Goal: Task Accomplishment & Management: Manage account settings

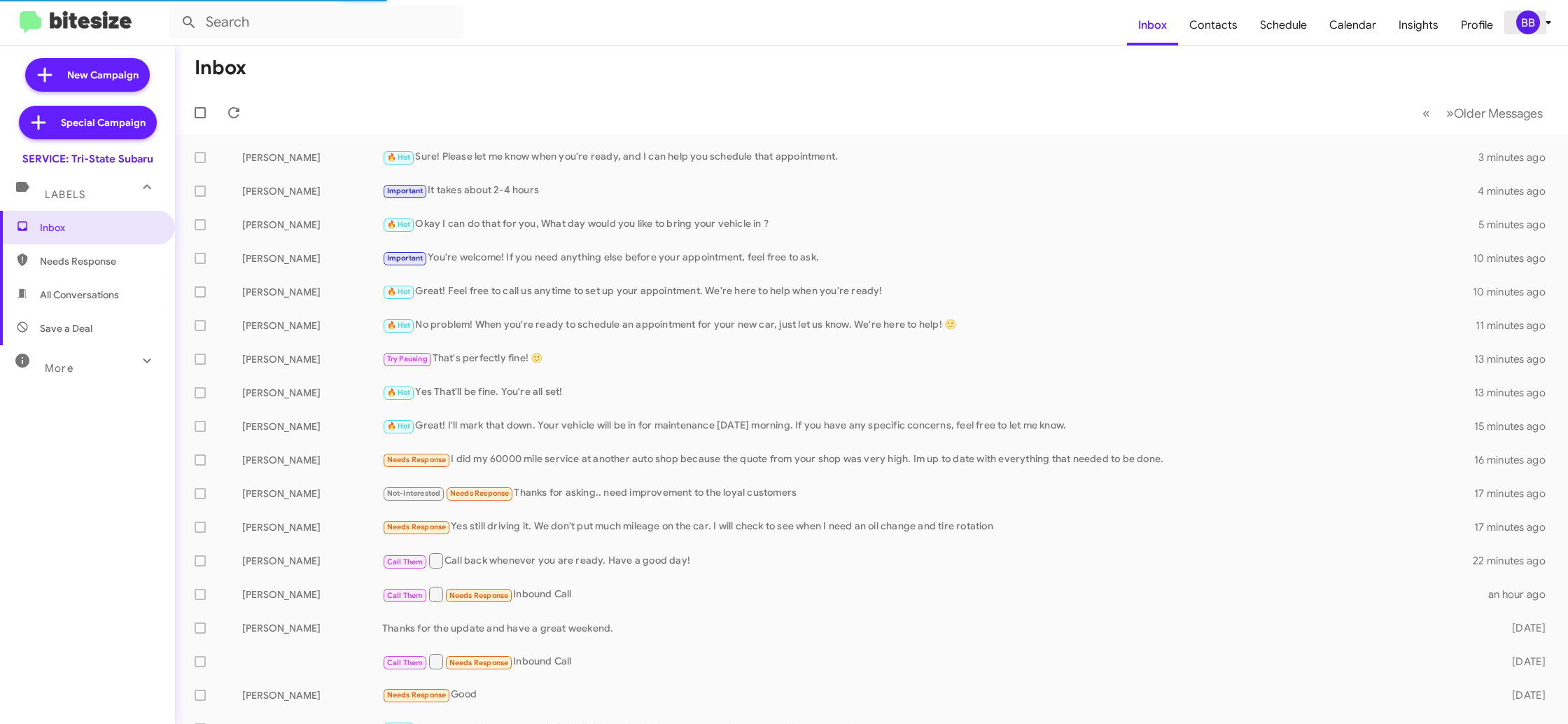
click at [1529, 22] on div "BB" at bounding box center [1528, 22] width 24 height 24
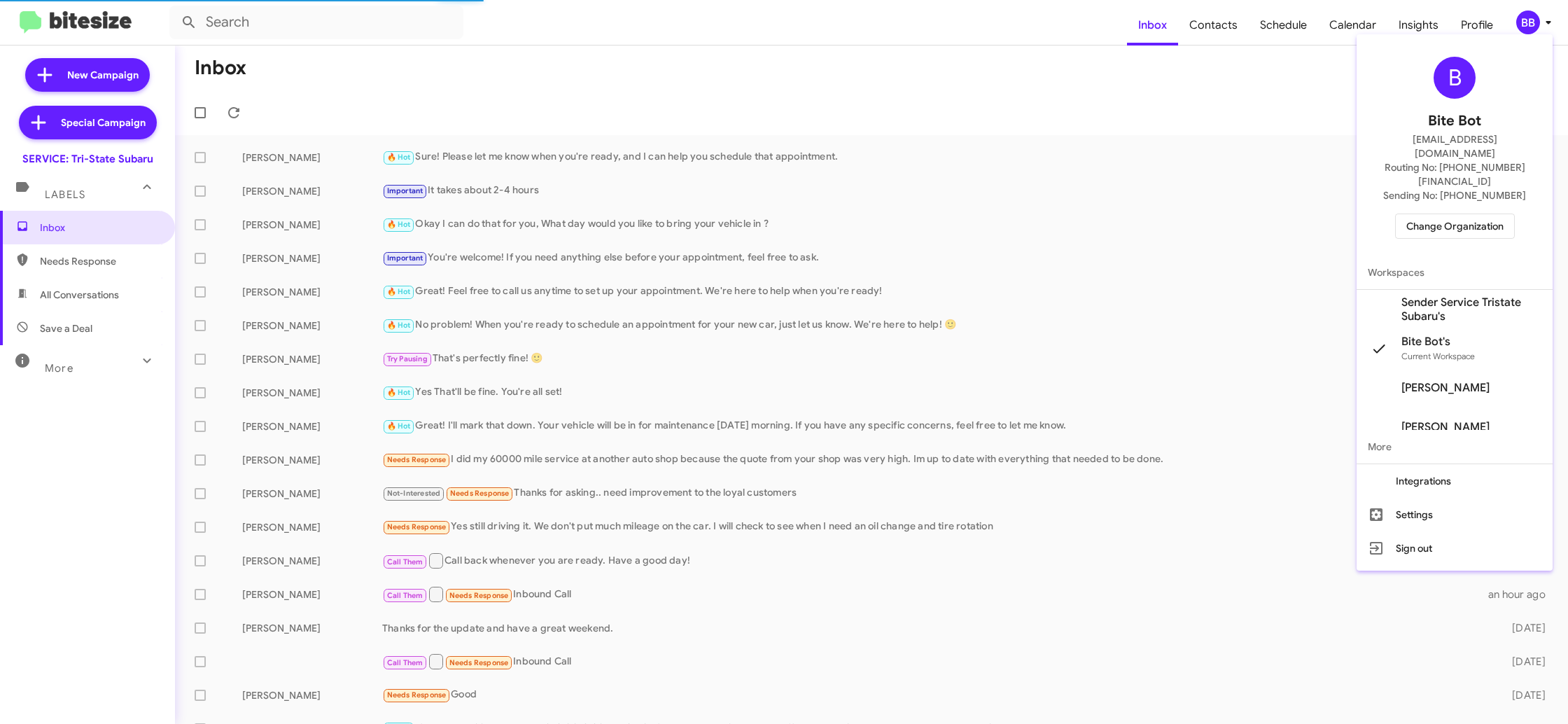
click at [1452, 214] on span "Change Organization" at bounding box center [1455, 226] width 97 height 24
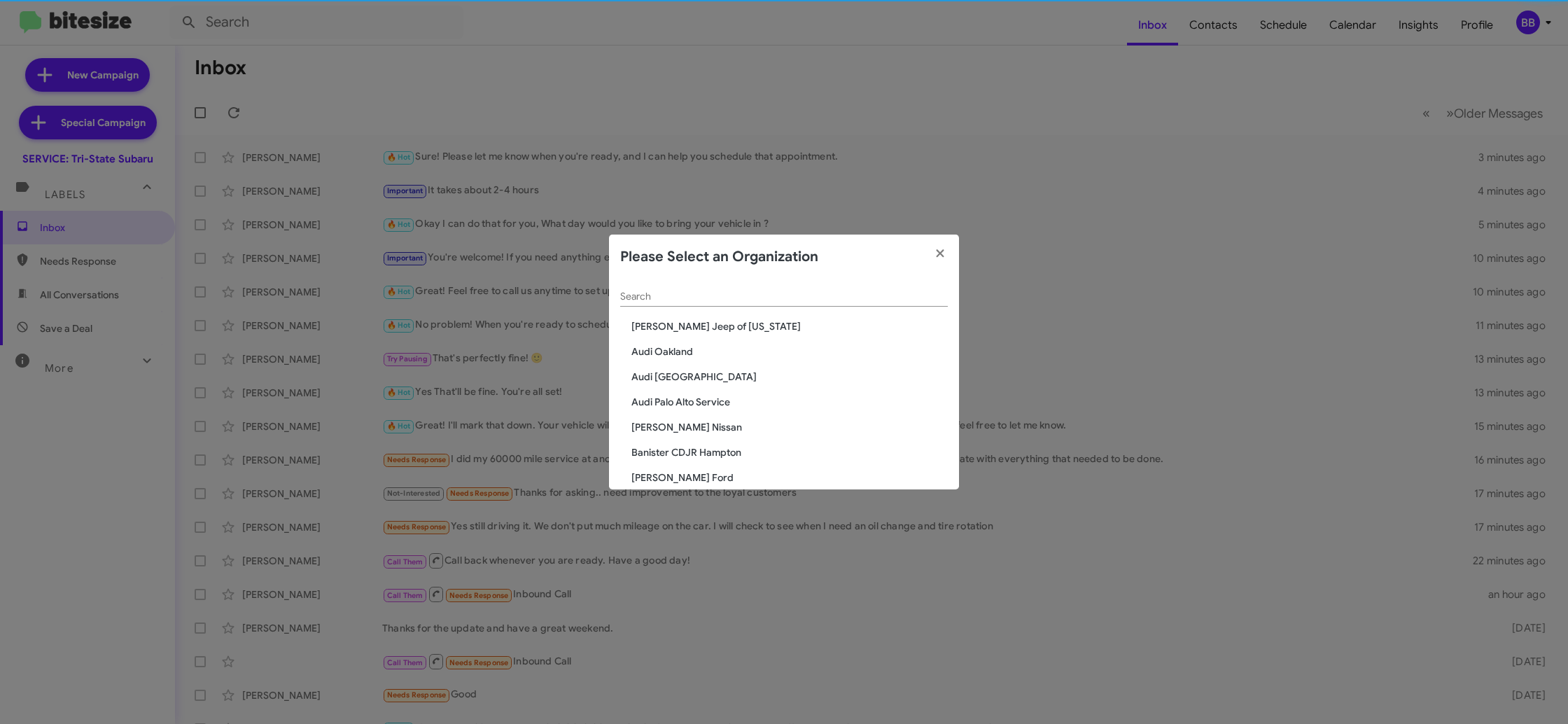
click at [653, 302] on input "Search" at bounding box center [783, 296] width 327 height 11
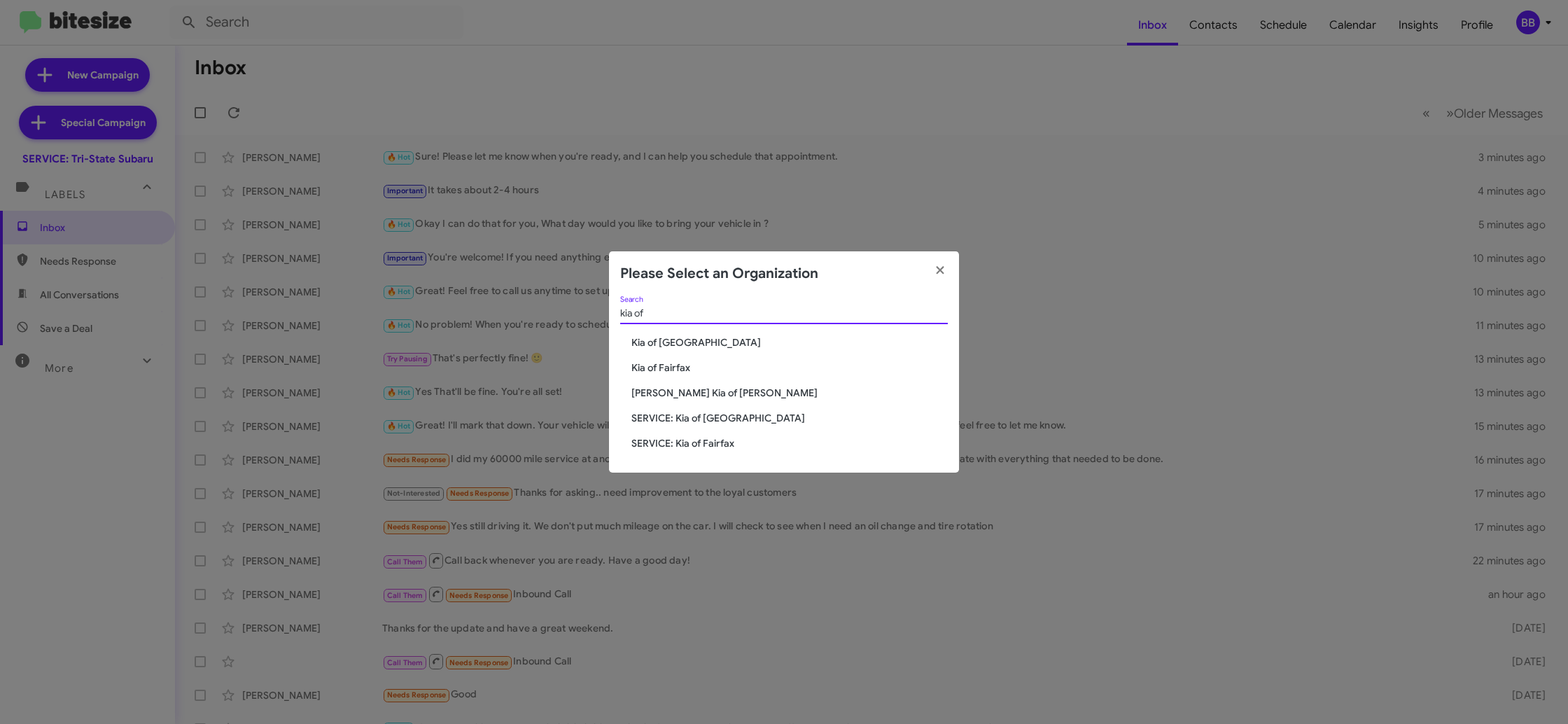
type input "kia of"
click at [663, 363] on span "Kia of Fairfax" at bounding box center [789, 367] width 316 height 14
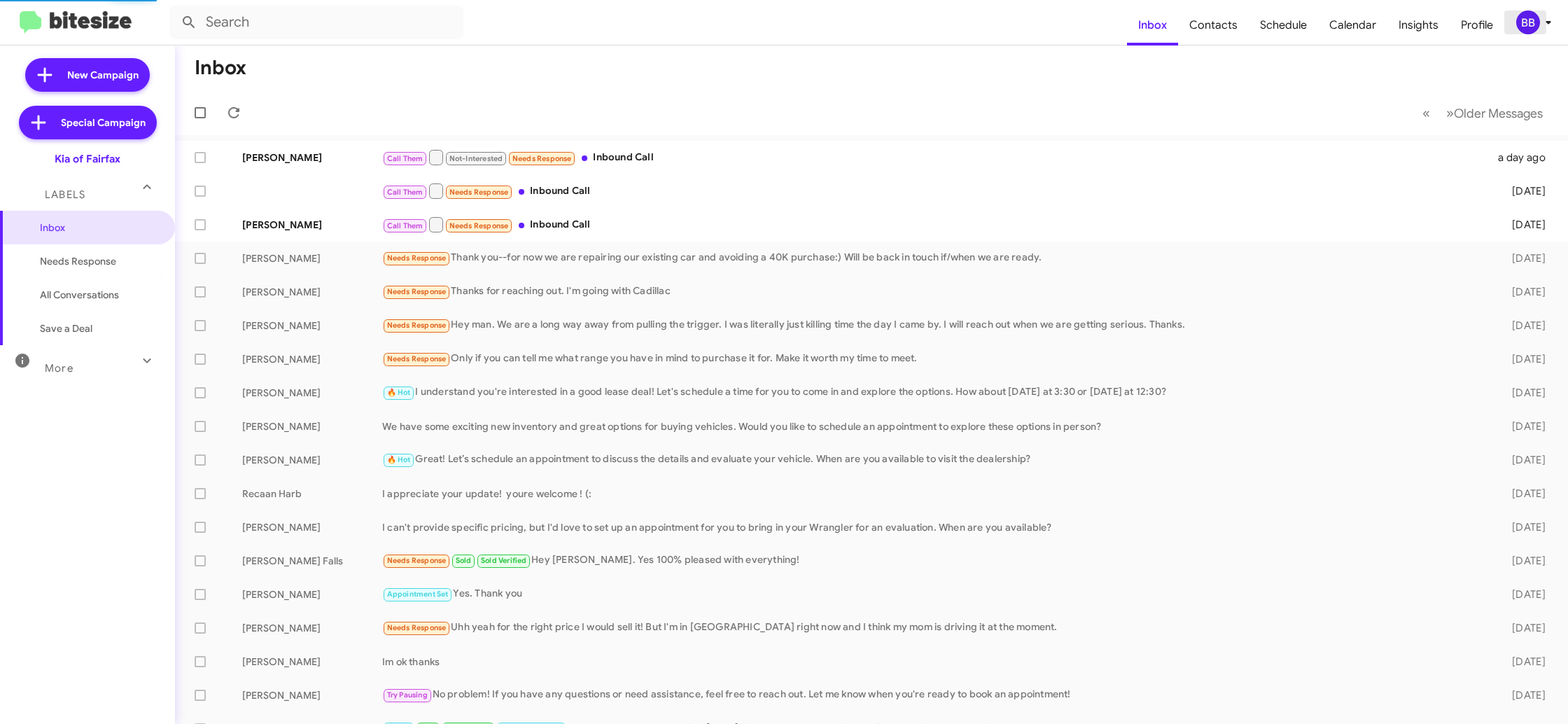
click at [1532, 18] on div "BB" at bounding box center [1528, 22] width 24 height 24
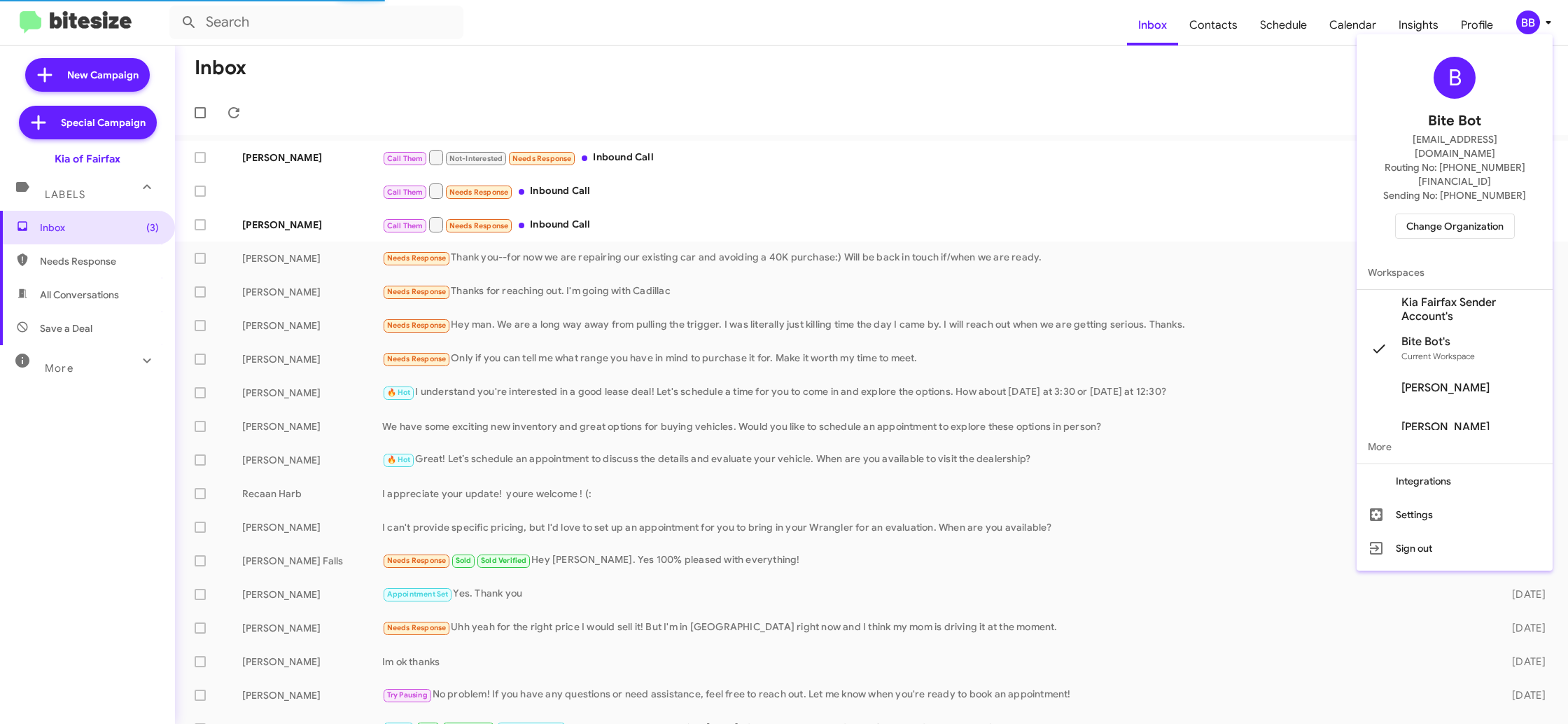
click at [1464, 296] on span "Kia Fairfax Sender Account's" at bounding box center [1471, 310] width 140 height 28
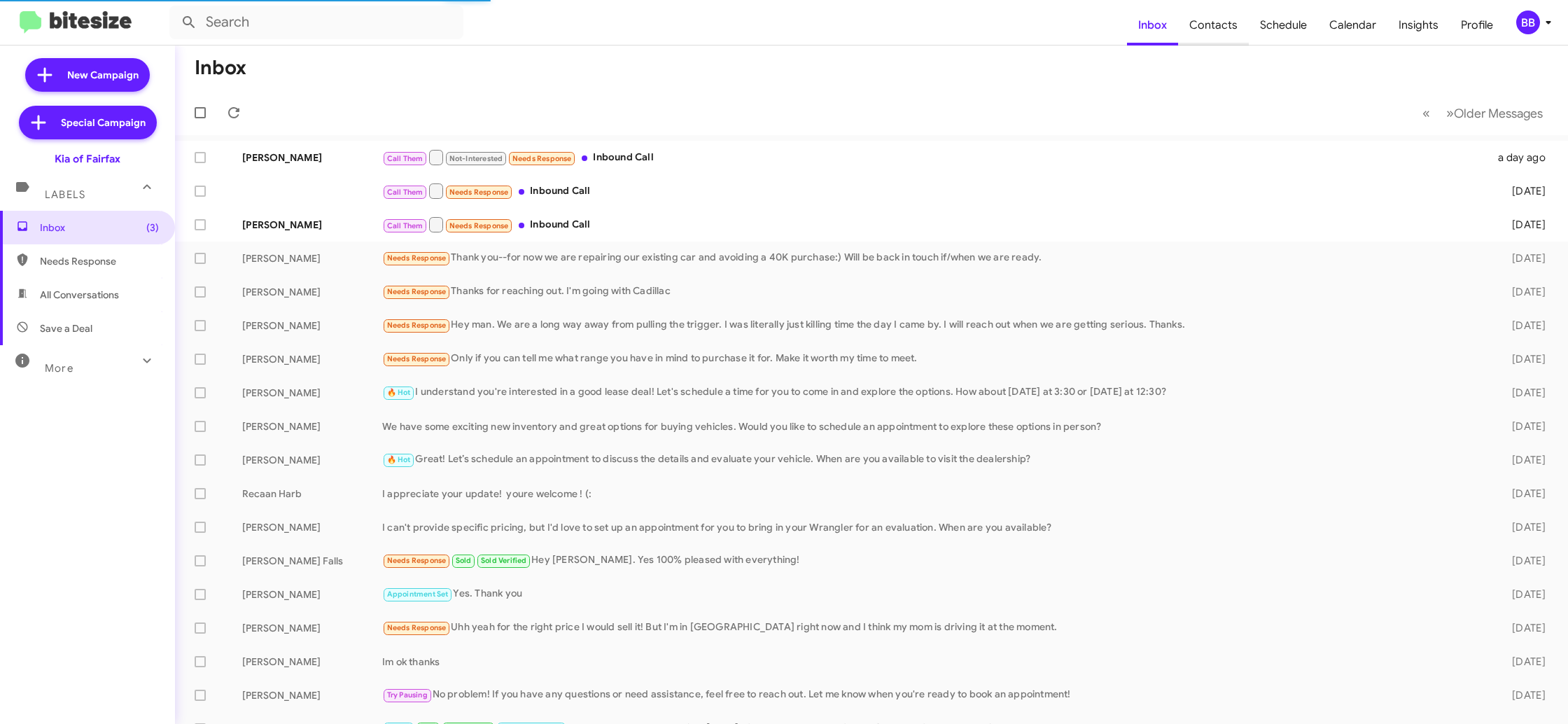
click at [1223, 27] on span "Contacts" at bounding box center [1213, 25] width 71 height 40
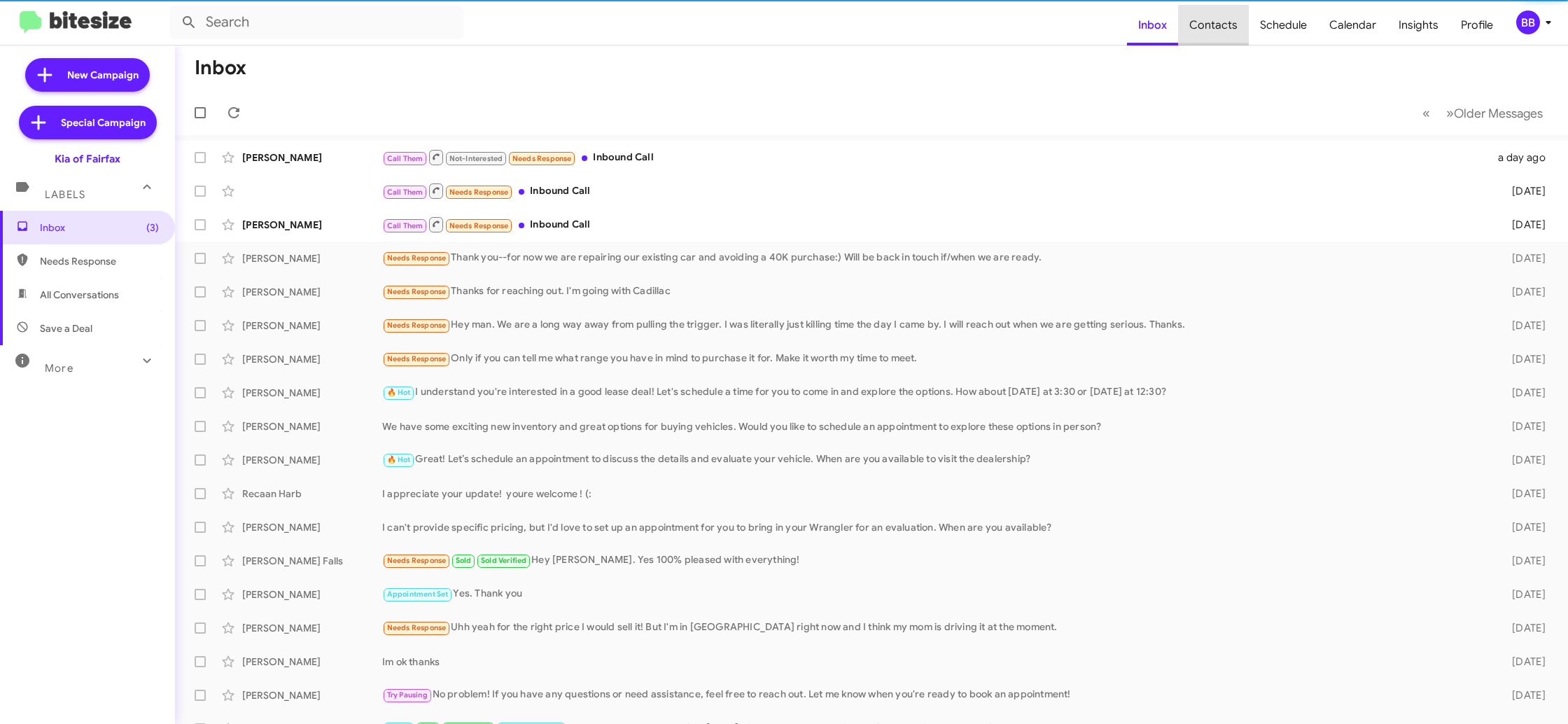
click at [1223, 27] on span "Contacts" at bounding box center [1213, 25] width 71 height 40
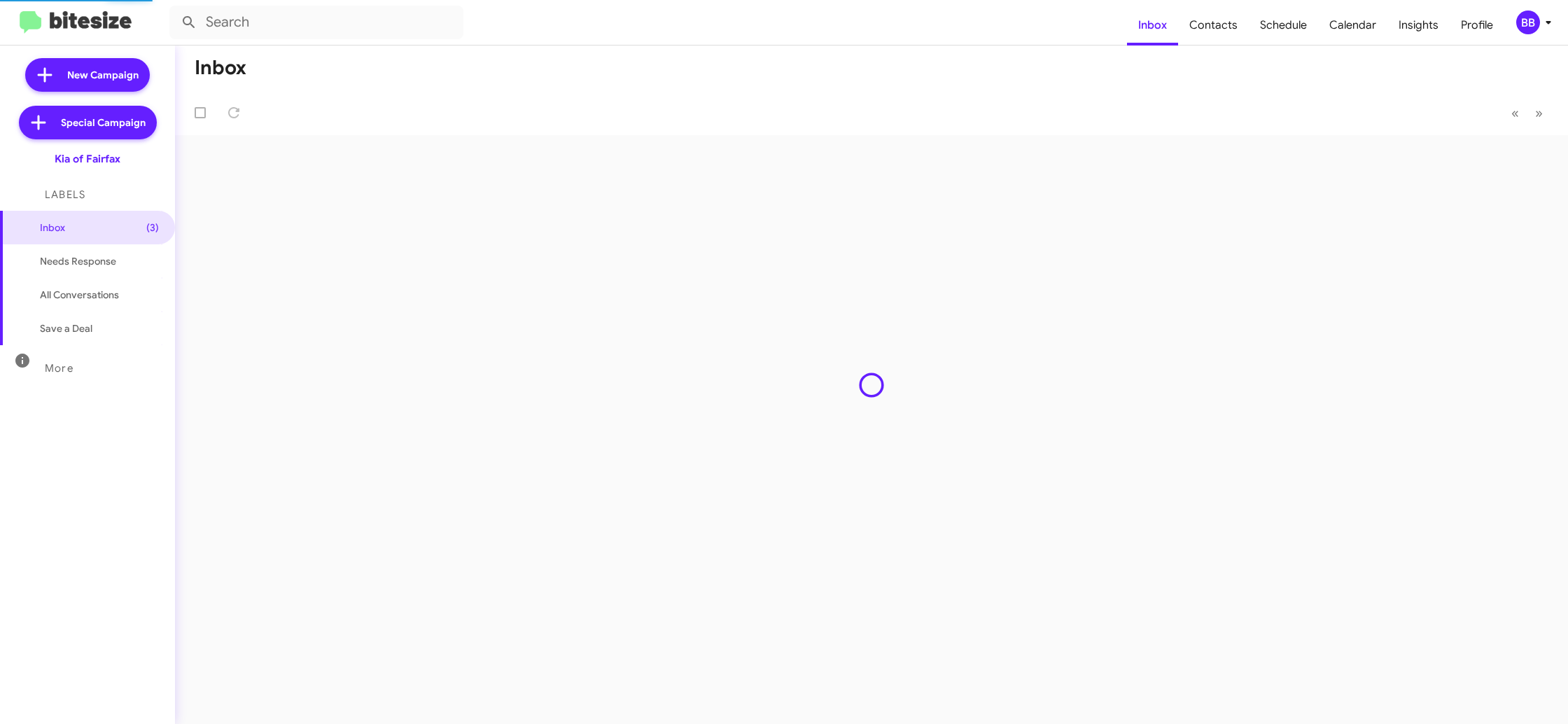
click at [1223, 27] on span "Contacts" at bounding box center [1213, 25] width 71 height 40
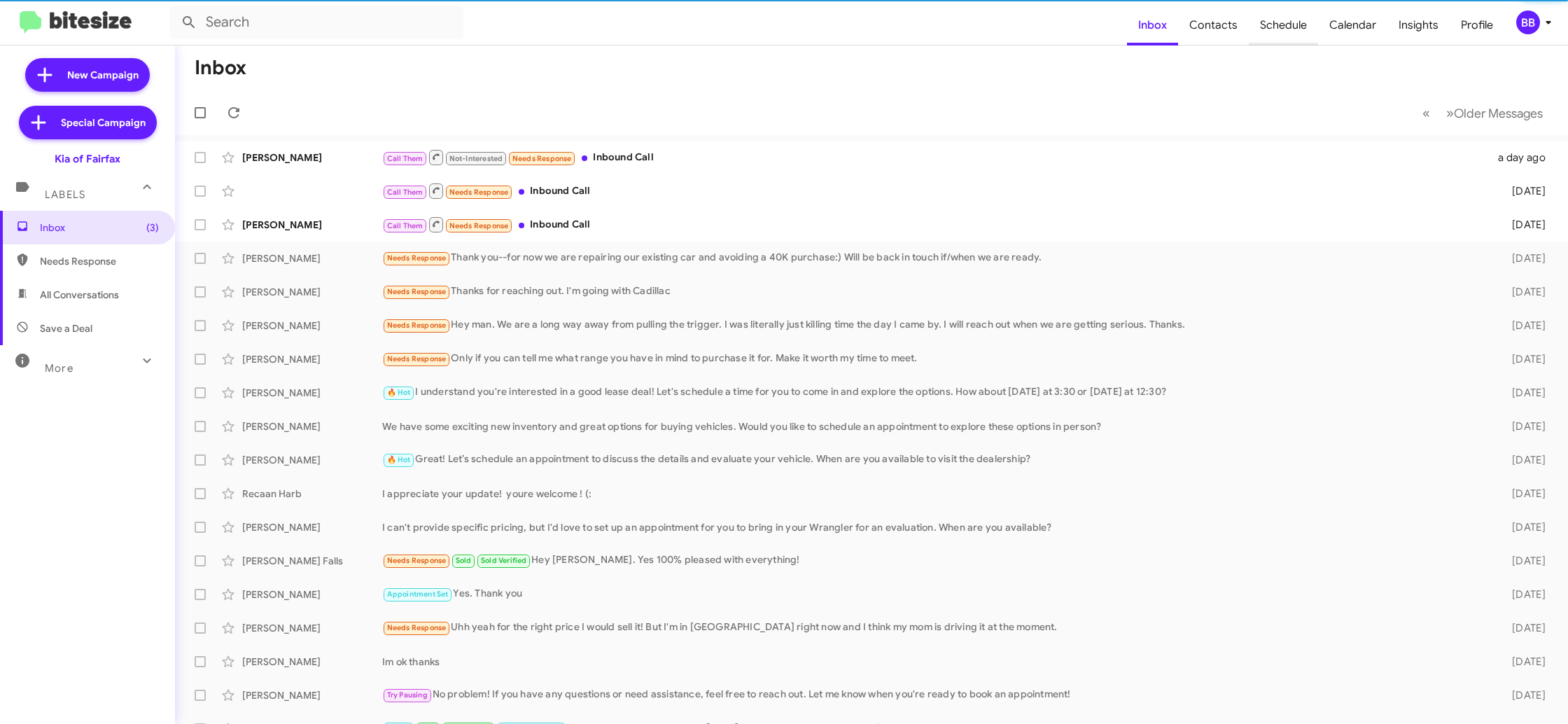
type input "in:groups"
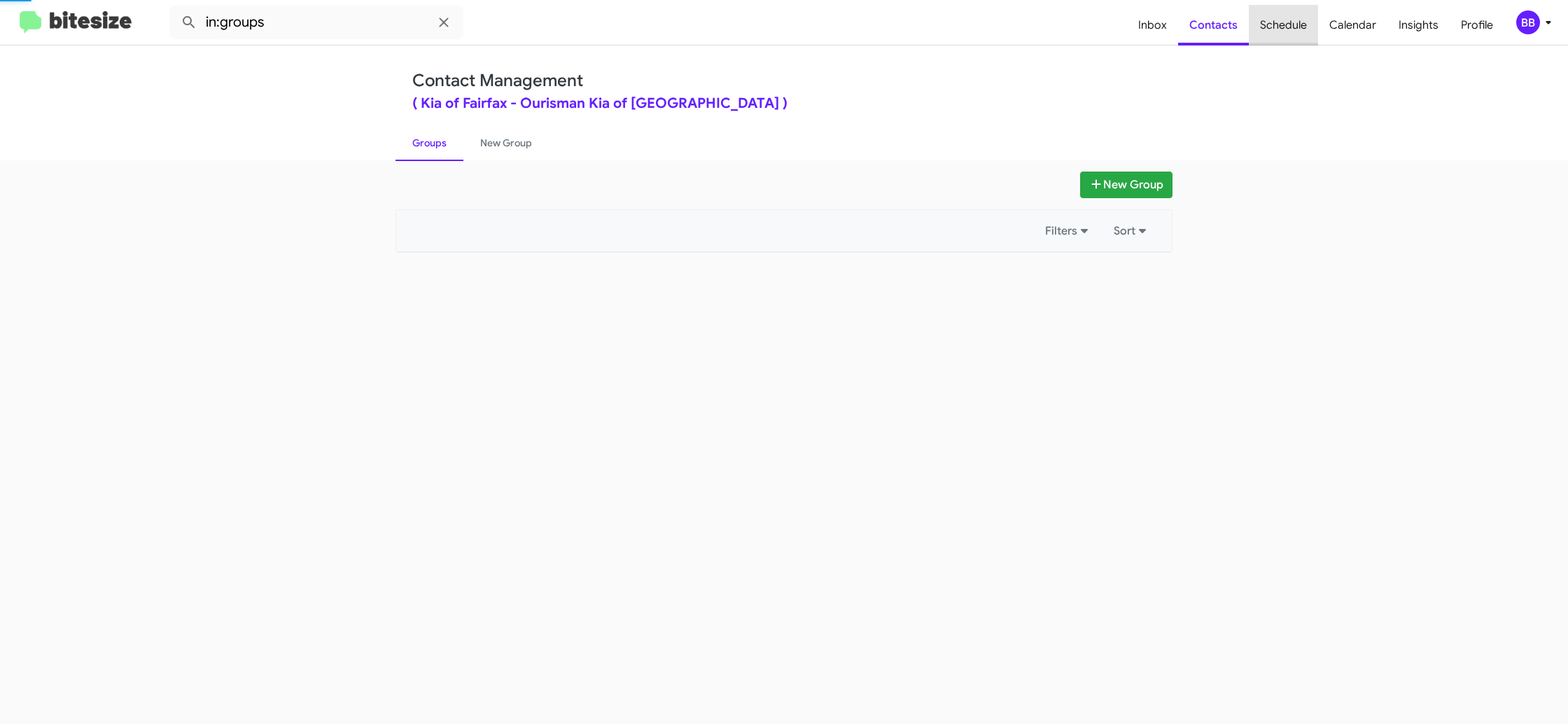
click at [1288, 21] on span "Schedule" at bounding box center [1283, 25] width 69 height 40
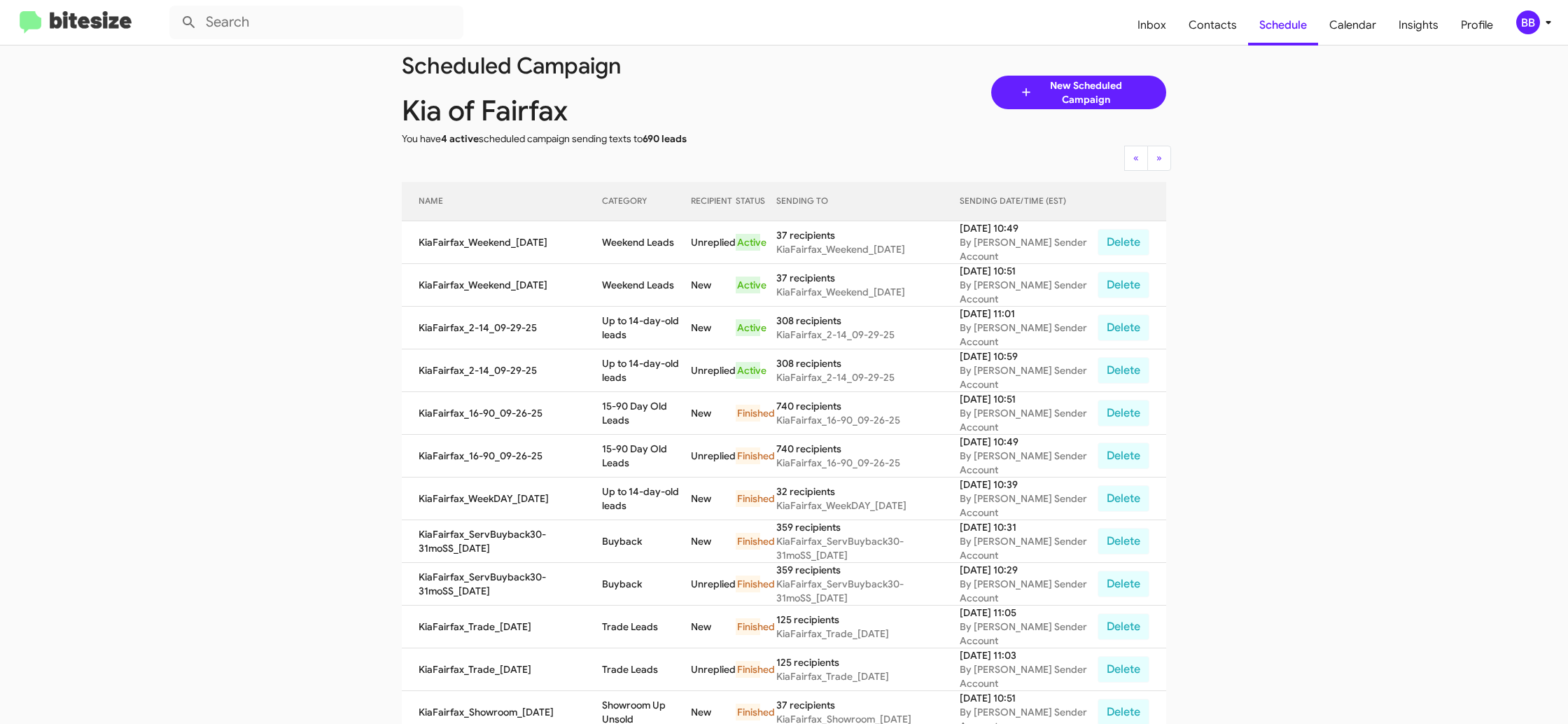
scroll to position [30, 0]
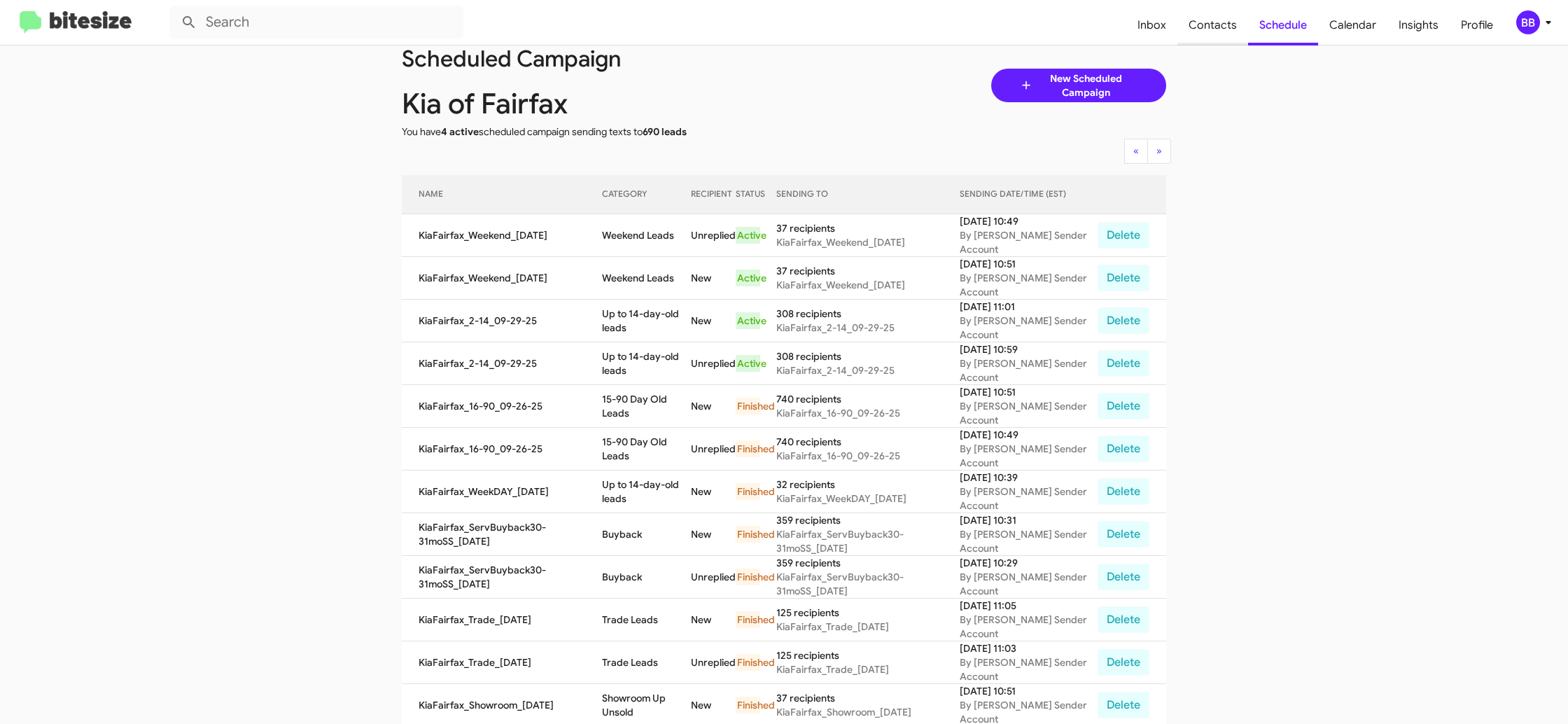
click at [1192, 29] on span "Contacts" at bounding box center [1212, 25] width 71 height 40
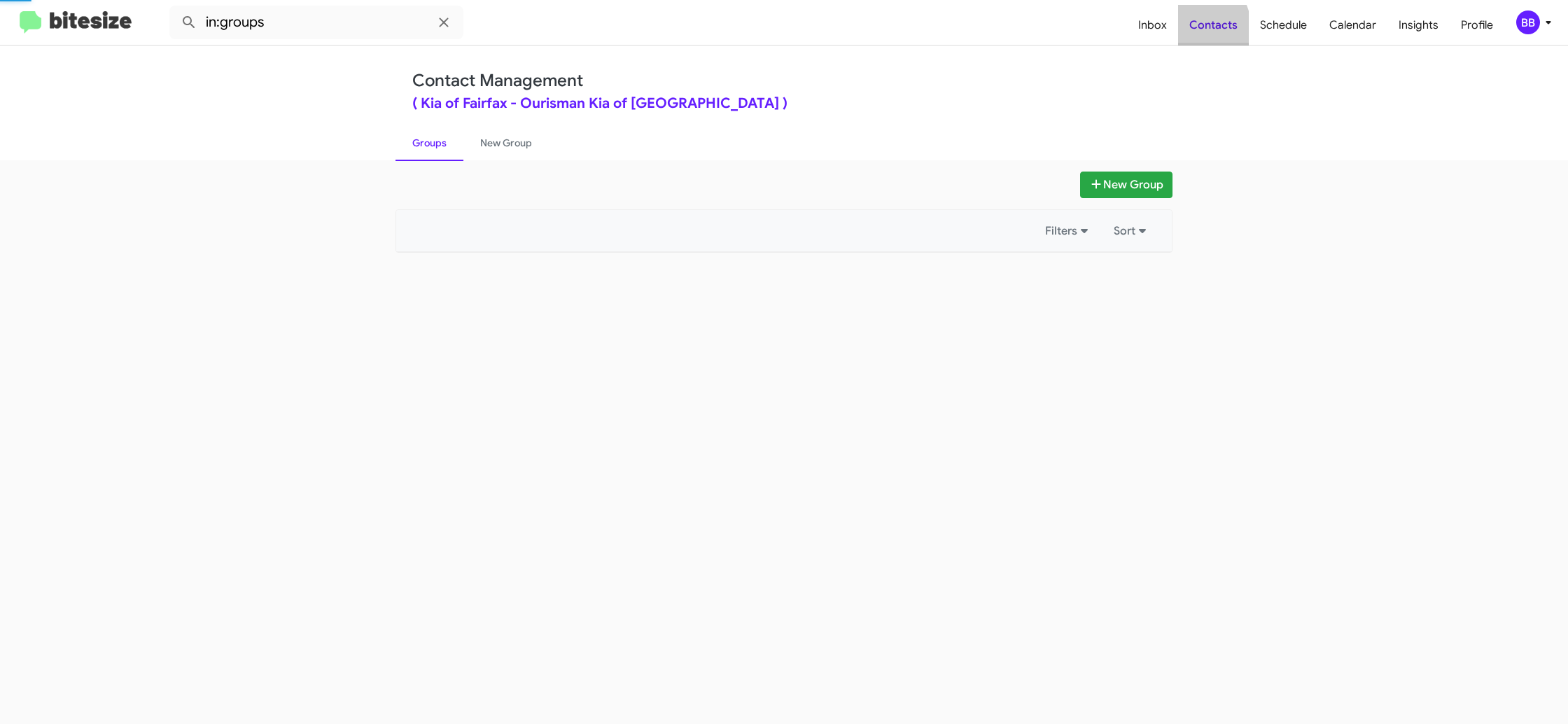
drag, startPoint x: 1192, startPoint y: 29, endPoint x: 1150, endPoint y: 27, distance: 42.0
click at [1192, 28] on span "Contacts" at bounding box center [1213, 25] width 71 height 40
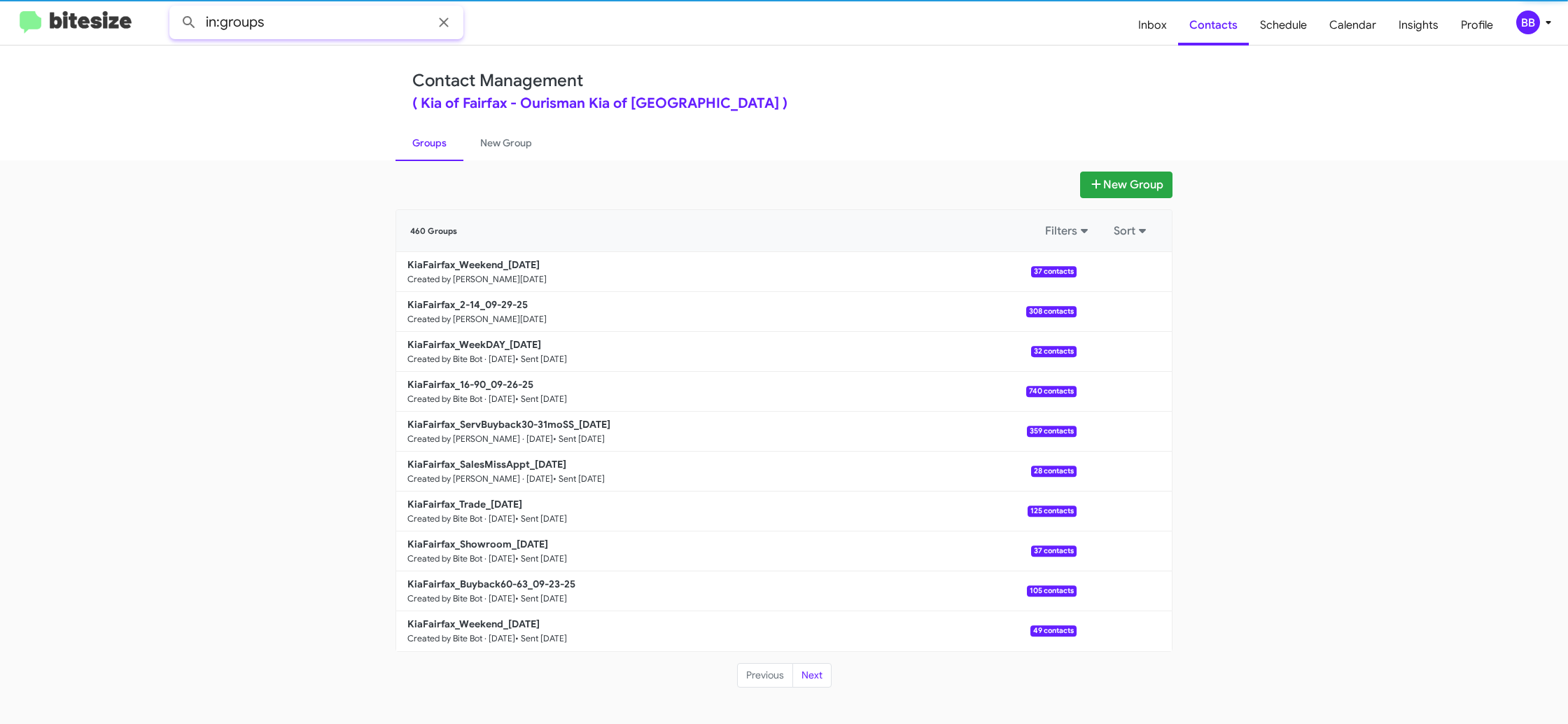
click at [301, 22] on input "in:groups" at bounding box center [316, 22] width 294 height 34
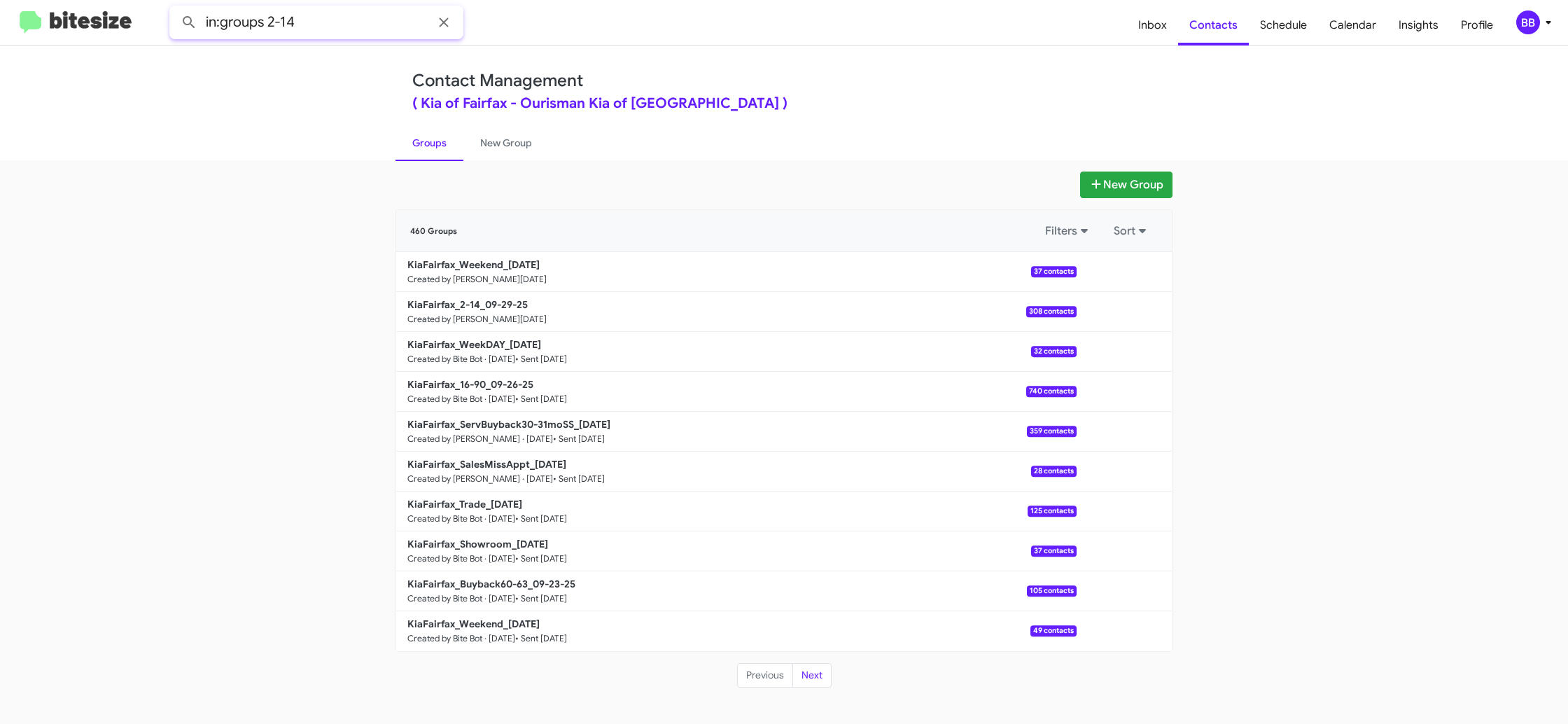
click at [175, 8] on button at bounding box center [189, 22] width 28 height 28
click at [1222, 30] on span "Contacts" at bounding box center [1213, 25] width 71 height 40
type input "in:groups"
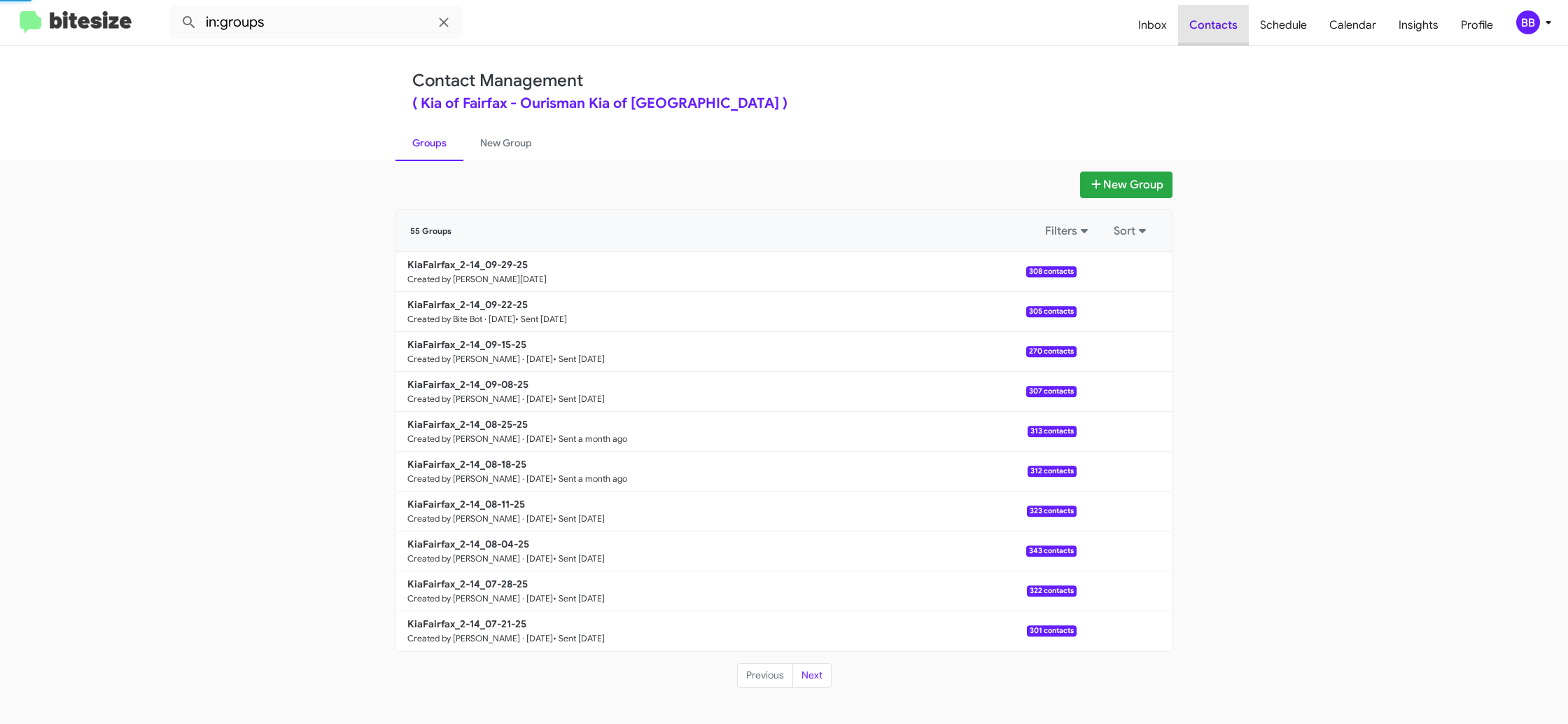
click at [1222, 30] on span "Contacts" at bounding box center [1213, 25] width 71 height 40
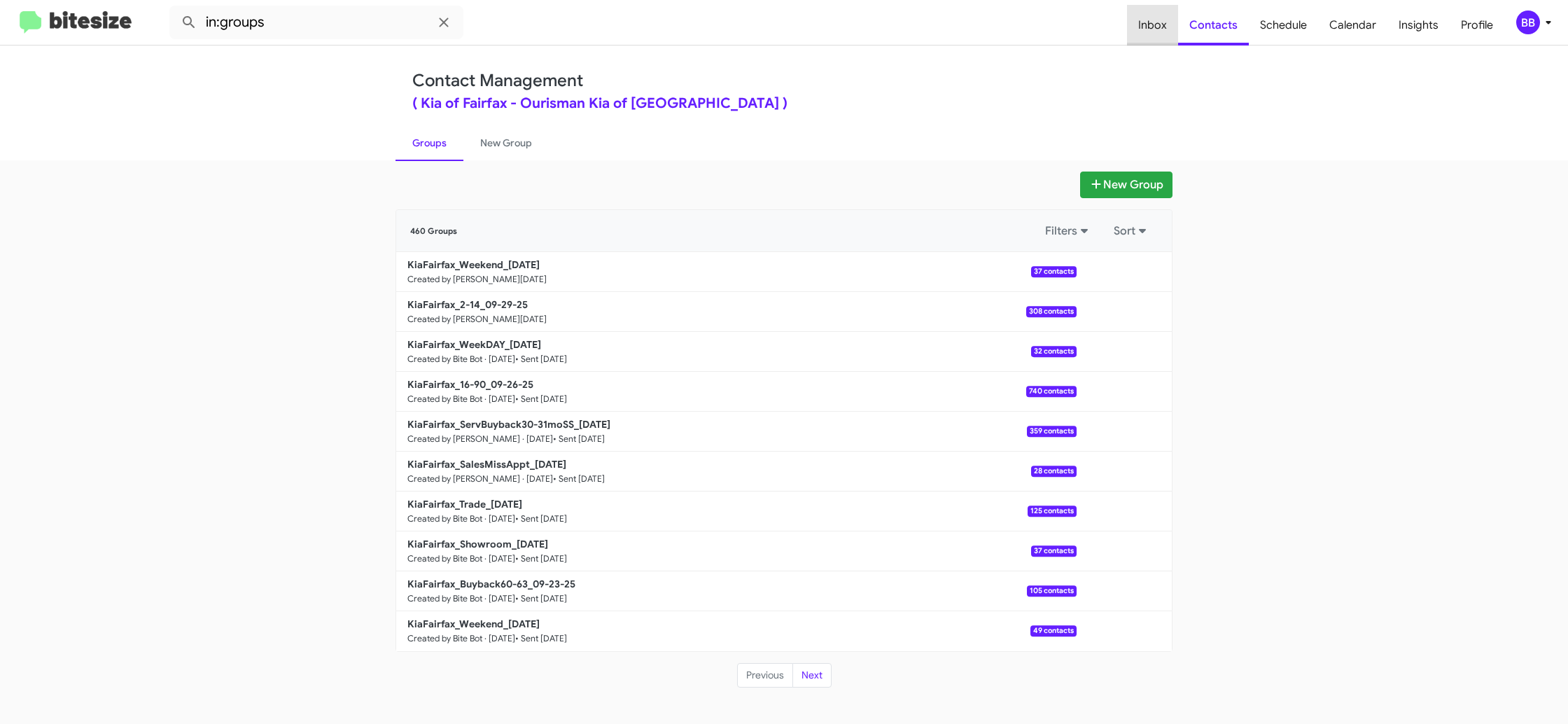
click at [1163, 31] on span "Inbox" at bounding box center [1153, 25] width 51 height 40
